Goal: Find contact information: Find contact information

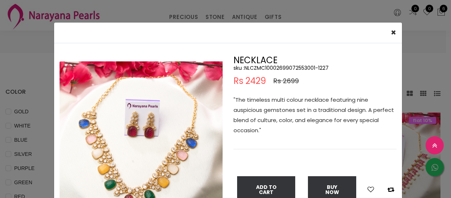
select select "INR"
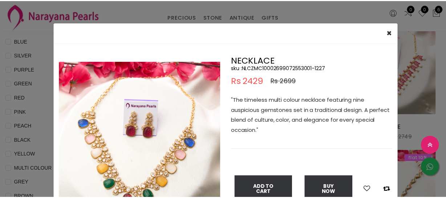
scroll to position [33, 0]
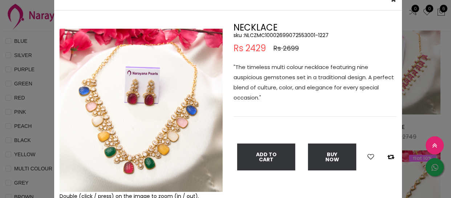
click at [32, 122] on div "× Close Double (click / press) on the image to zoom (in / out). NECKLACE sku : …" at bounding box center [225, 99] width 451 height 198
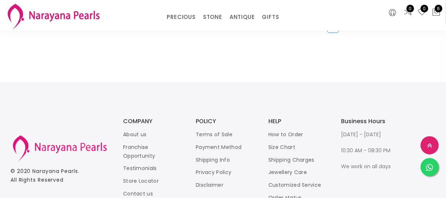
scroll to position [1097, 0]
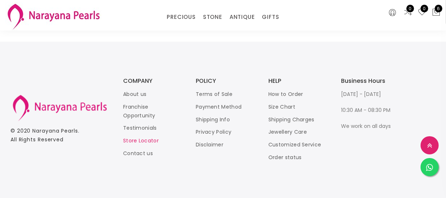
click at [145, 139] on link "Store Locator" at bounding box center [141, 140] width 36 height 7
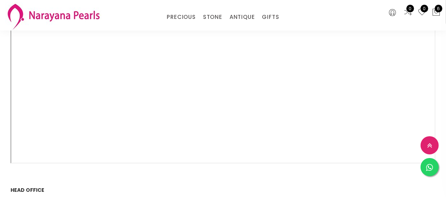
scroll to position [231, 0]
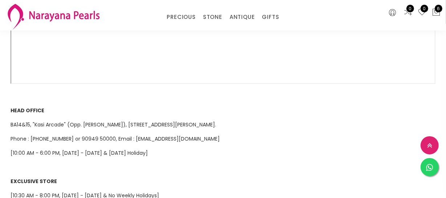
click at [9, 116] on div "NARAYANA PEARLS ([GEOGRAPHIC_DATA]) PRIVATE LIMITED operates 8 retail jewellery…" at bounding box center [222, 164] width 435 height 610
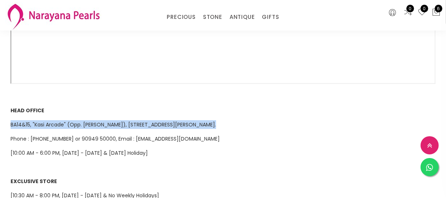
drag, startPoint x: 9, startPoint y: 116, endPoint x: 265, endPoint y: 114, distance: 255.4
click at [265, 114] on div "NARAYANA PEARLS ([GEOGRAPHIC_DATA]) PRIVATE LIMITED operates 8 retail jewellery…" at bounding box center [222, 164] width 435 height 610
click at [265, 120] on p "BA14&15, "Kasi Arcade" (Opp. [PERSON_NAME]), [STREET_ADDRESS][PERSON_NAME]." at bounding box center [223, 124] width 424 height 9
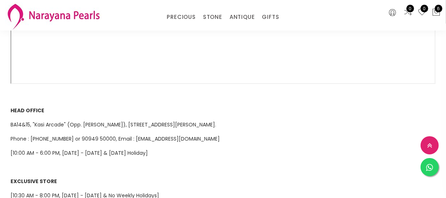
click at [255, 120] on p "BA14&15, "Kasi Arcade" (Opp. [PERSON_NAME]), [STREET_ADDRESS][PERSON_NAME]." at bounding box center [223, 124] width 424 height 9
drag, startPoint x: 8, startPoint y: 114, endPoint x: 203, endPoint y: 113, distance: 195.5
click at [203, 113] on div "NARAYANA PEARLS ([GEOGRAPHIC_DATA]) PRIVATE LIMITED operates 8 retail jewellery…" at bounding box center [222, 164] width 435 height 610
click at [203, 121] on span "BA14&15, "Kasi Arcade" (Opp. [PERSON_NAME]), [STREET_ADDRESS][PERSON_NAME]." at bounding box center [113, 124] width 205 height 7
click at [9, 114] on div "NARAYANA PEARLS ([GEOGRAPHIC_DATA]) PRIVATE LIMITED operates 8 retail jewellery…" at bounding box center [222, 164] width 435 height 610
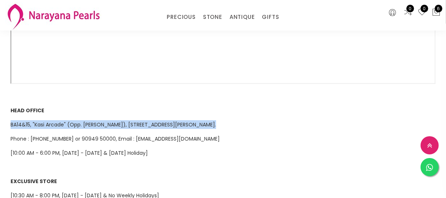
drag, startPoint x: 9, startPoint y: 114, endPoint x: 265, endPoint y: 112, distance: 255.4
click at [265, 112] on div "NARAYANA PEARLS ([GEOGRAPHIC_DATA]) PRIVATE LIMITED operates 8 retail jewellery…" at bounding box center [222, 164] width 435 height 610
copy span "BA14&15, "Kasi Arcade" (Opp. [PERSON_NAME]), [STREET_ADDRESS][PERSON_NAME]."
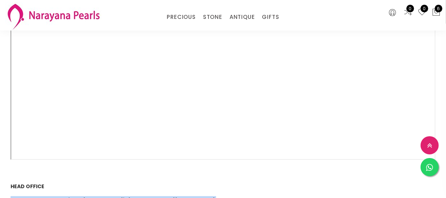
scroll to position [132, 0]
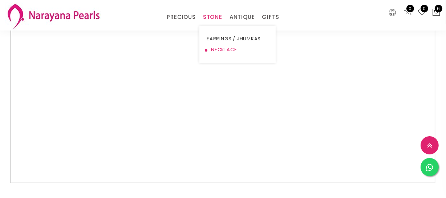
click at [217, 50] on link "NECKLACE" at bounding box center [237, 49] width 62 height 11
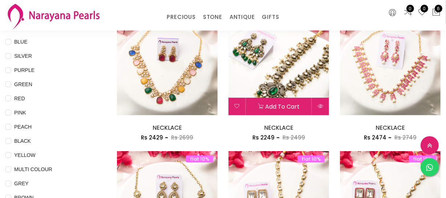
scroll to position [99, 0]
